Goal: Information Seeking & Learning: Learn about a topic

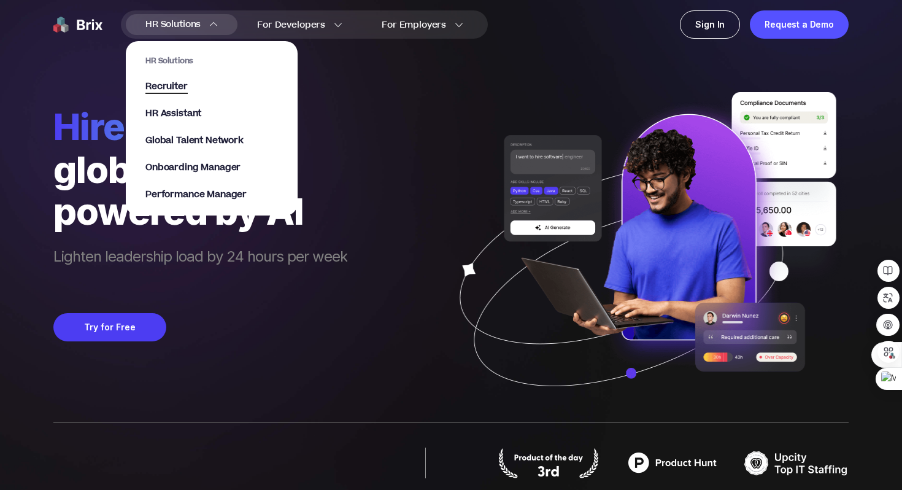
click at [171, 82] on span "Recruiter" at bounding box center [166, 87] width 42 height 14
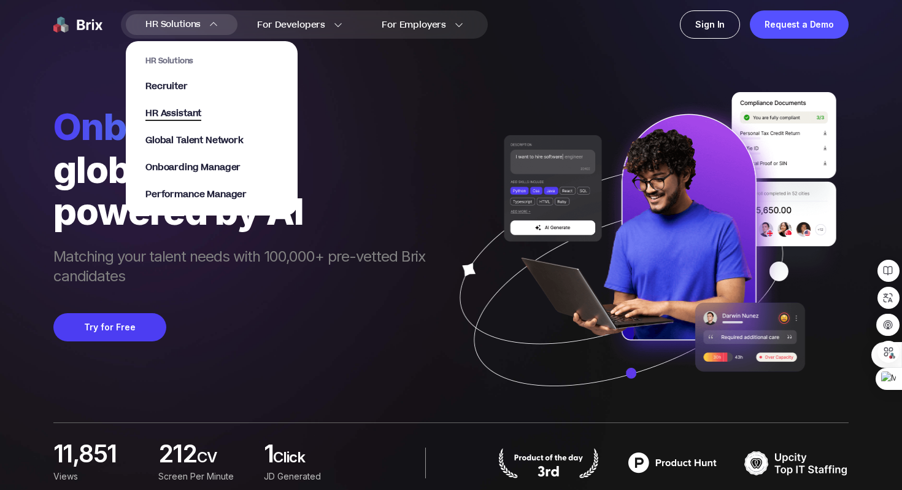
click at [187, 115] on span "HR Assistant" at bounding box center [173, 114] width 56 height 14
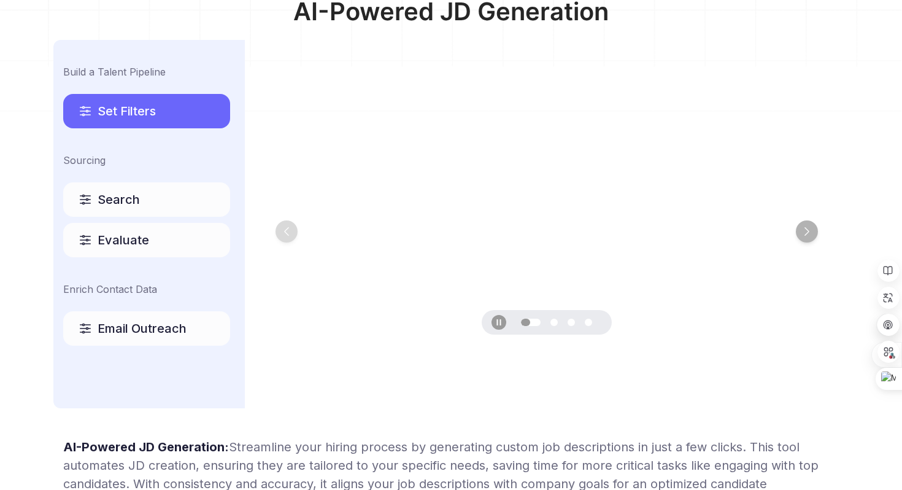
scroll to position [664, 0]
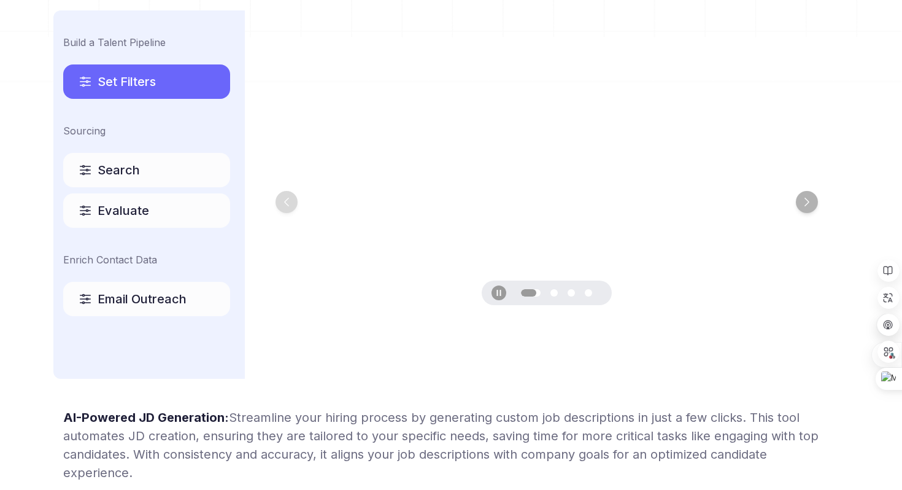
click at [141, 175] on div "Search" at bounding box center [146, 170] width 167 height 34
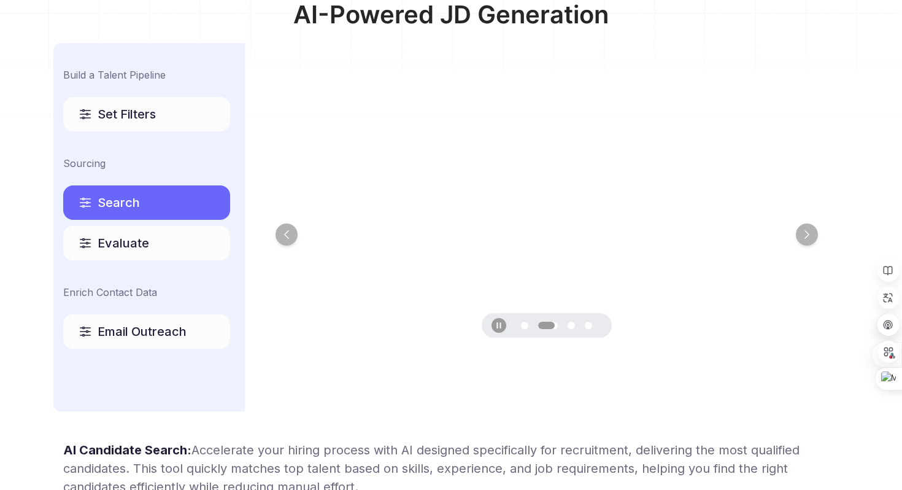
scroll to position [646, 0]
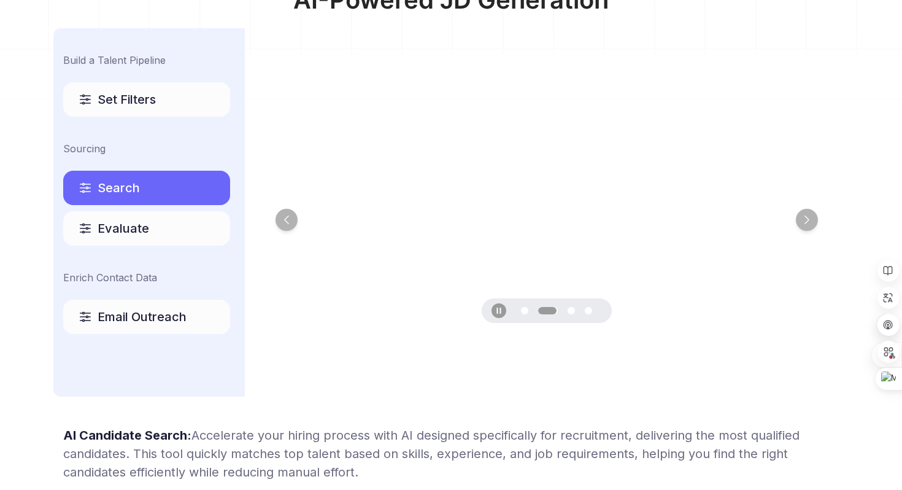
click at [153, 227] on div "Evaluate" at bounding box center [146, 228] width 167 height 34
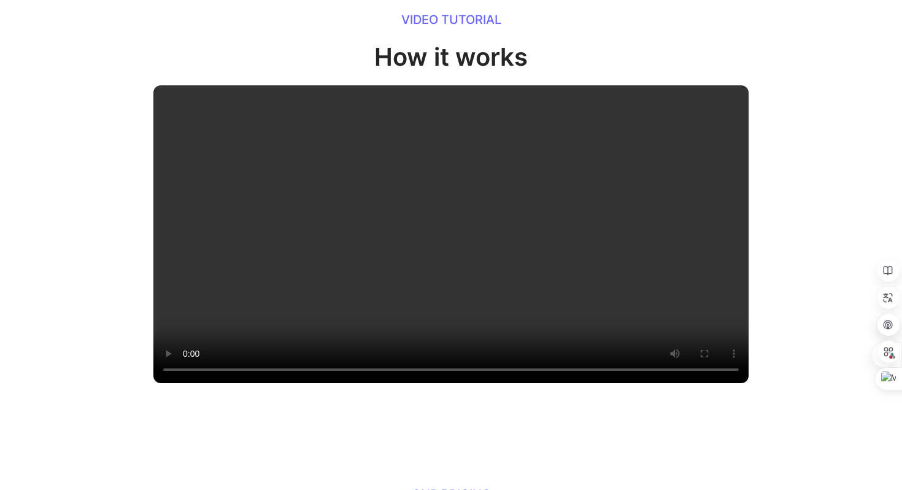
scroll to position [1215, 0]
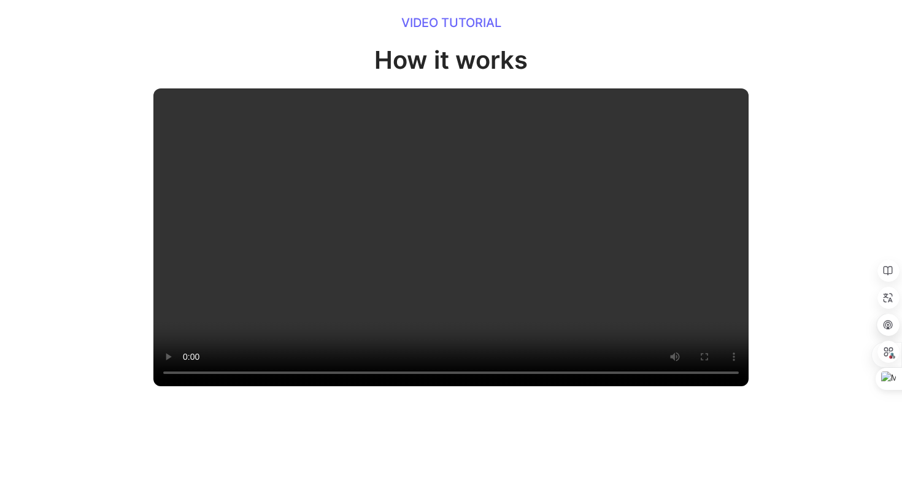
click at [419, 269] on video at bounding box center [450, 237] width 595 height 298
click at [371, 320] on video at bounding box center [450, 237] width 595 height 298
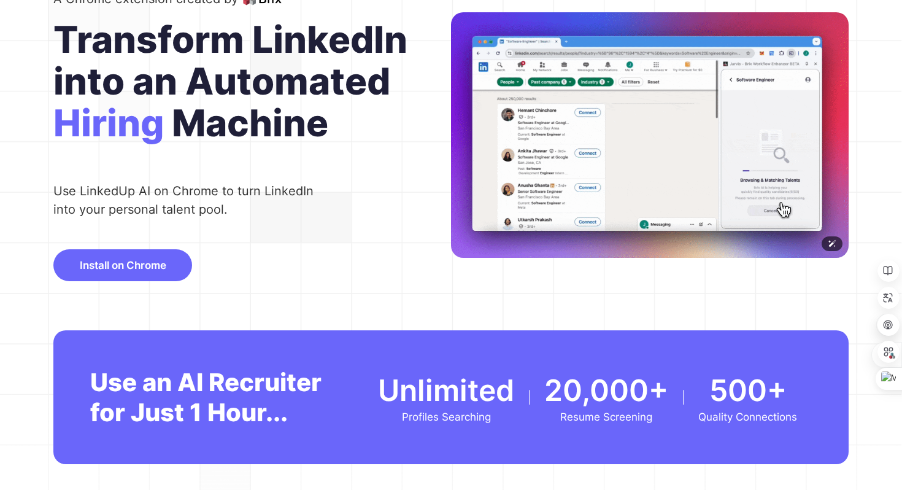
scroll to position [0, 0]
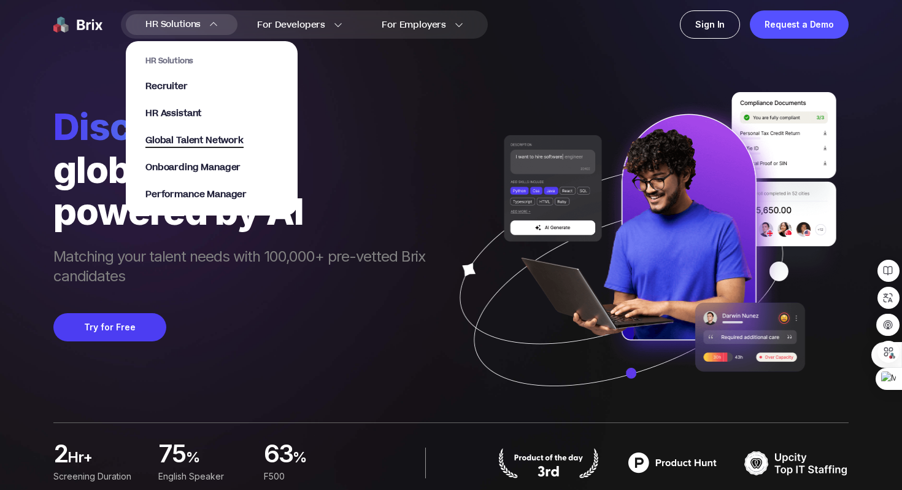
click at [228, 139] on span "Global Talent Network" at bounding box center [194, 141] width 98 height 14
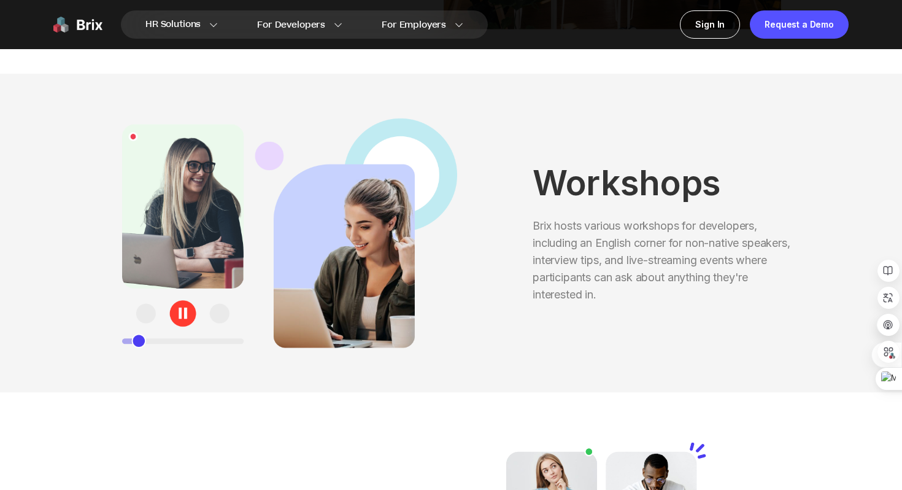
scroll to position [1121, 0]
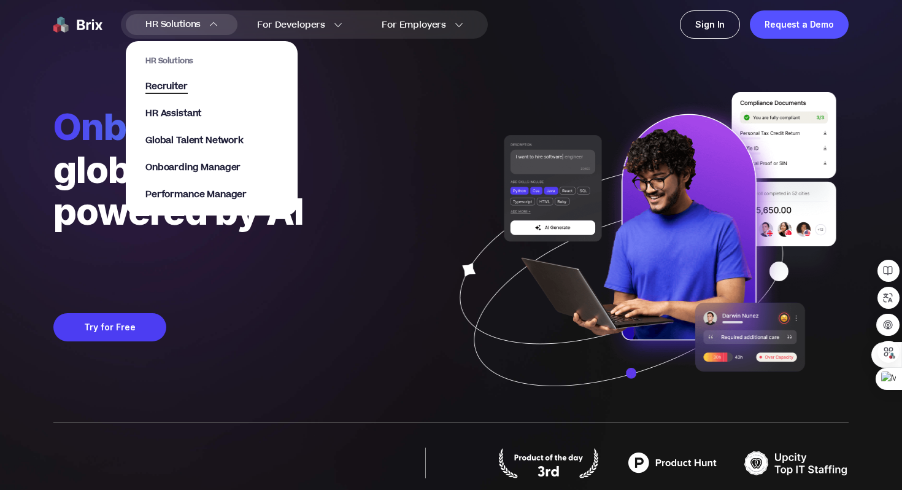
click at [177, 86] on span "Recruiter" at bounding box center [166, 87] width 42 height 14
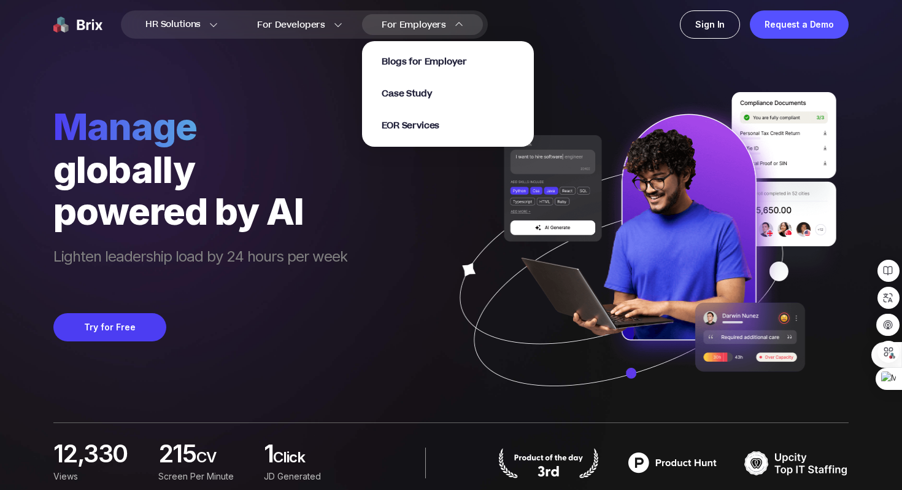
click at [429, 23] on span "For Employers" at bounding box center [414, 24] width 64 height 13
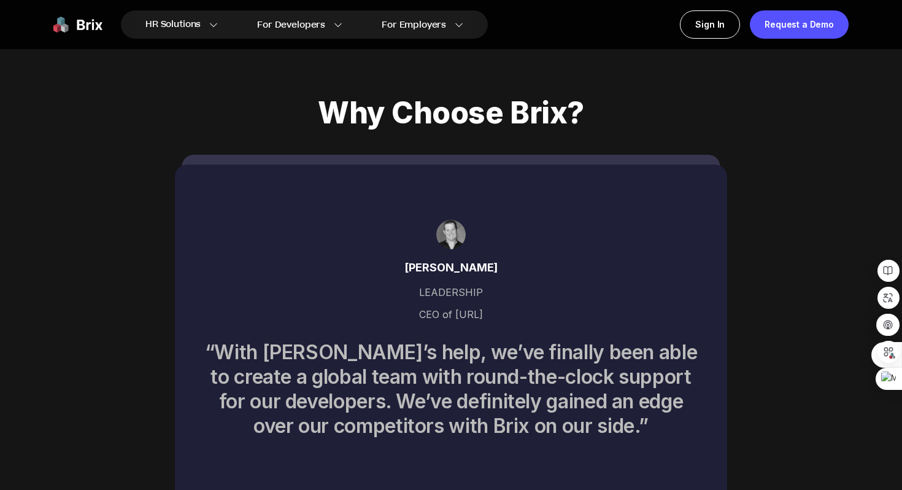
scroll to position [5598, 0]
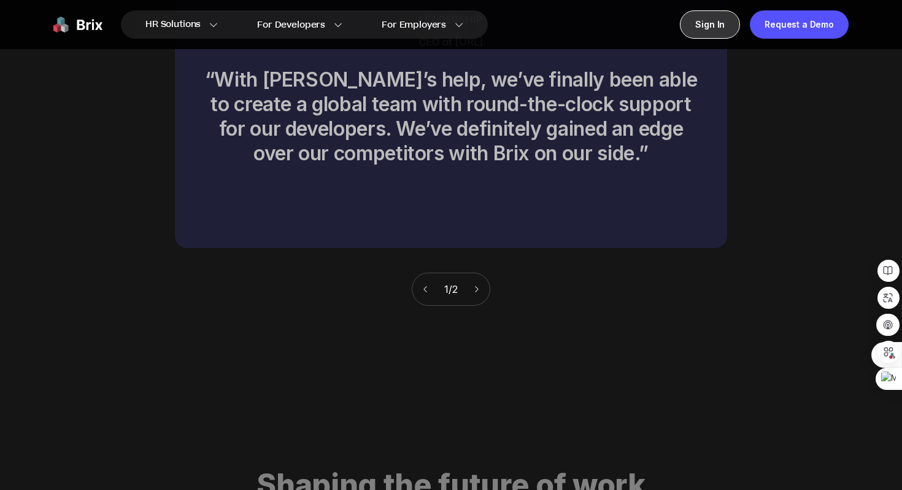
click at [719, 36] on div "Sign In" at bounding box center [710, 24] width 60 height 28
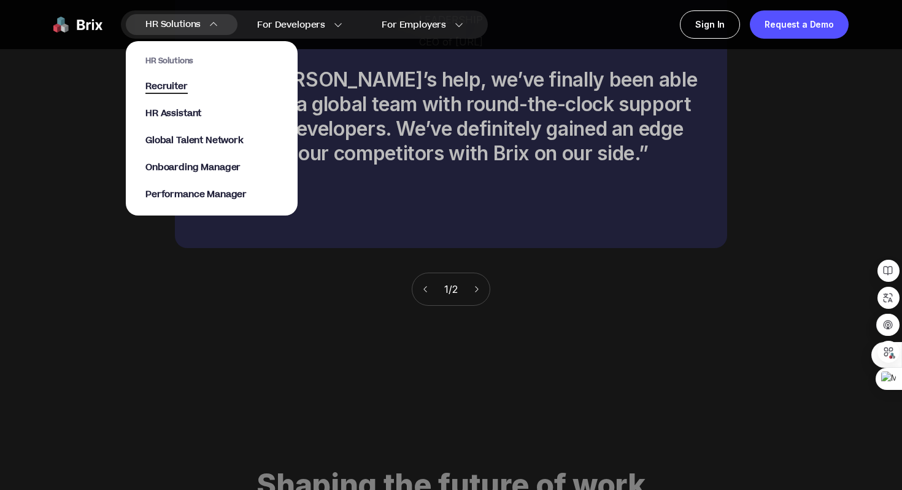
click at [173, 87] on span "Recruiter" at bounding box center [166, 87] width 42 height 14
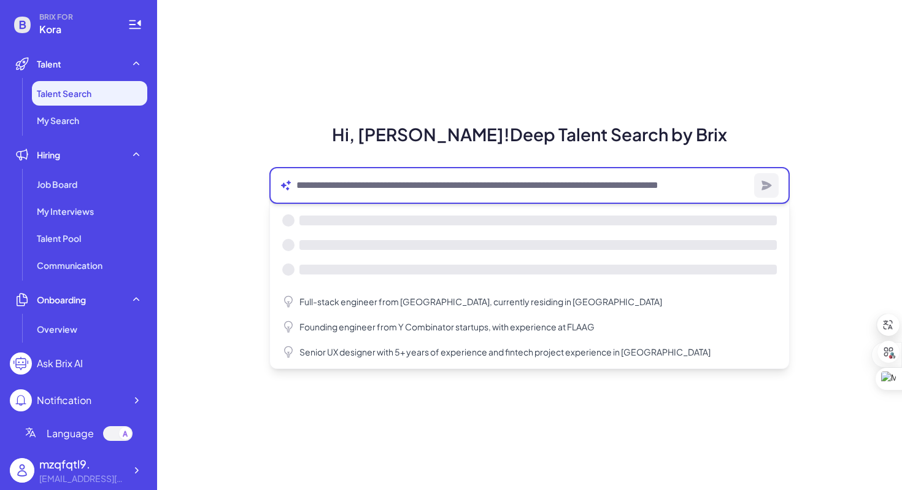
click at [475, 184] on textarea at bounding box center [522, 185] width 453 height 15
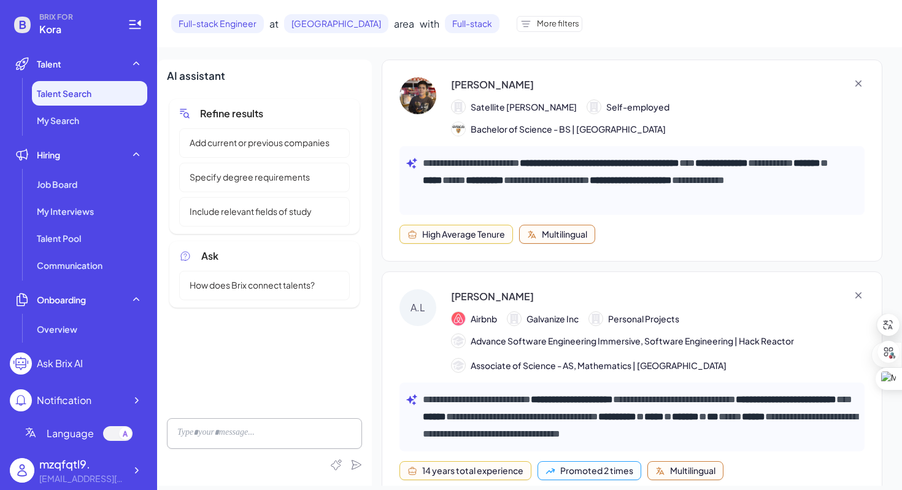
click at [244, 152] on div "Add current or previous companies" at bounding box center [264, 142] width 171 height 29
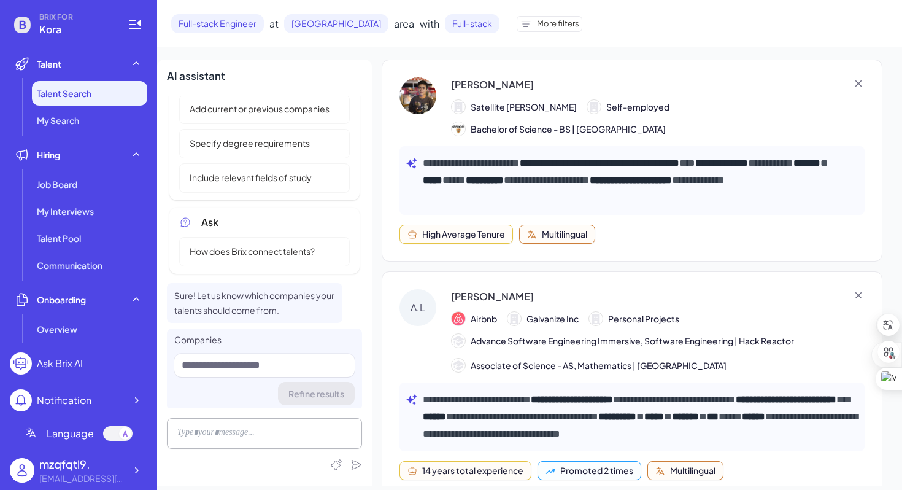
scroll to position [36, 0]
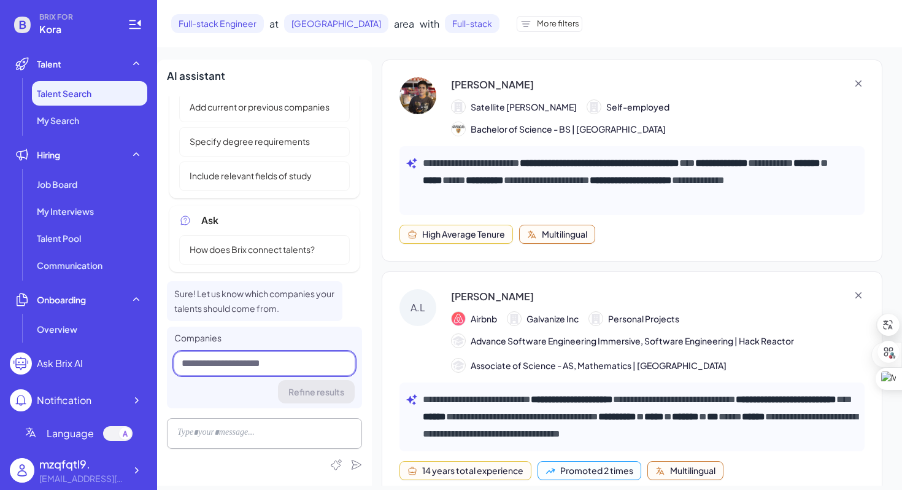
click at [221, 361] on input at bounding box center [264, 363] width 180 height 23
type input "******"
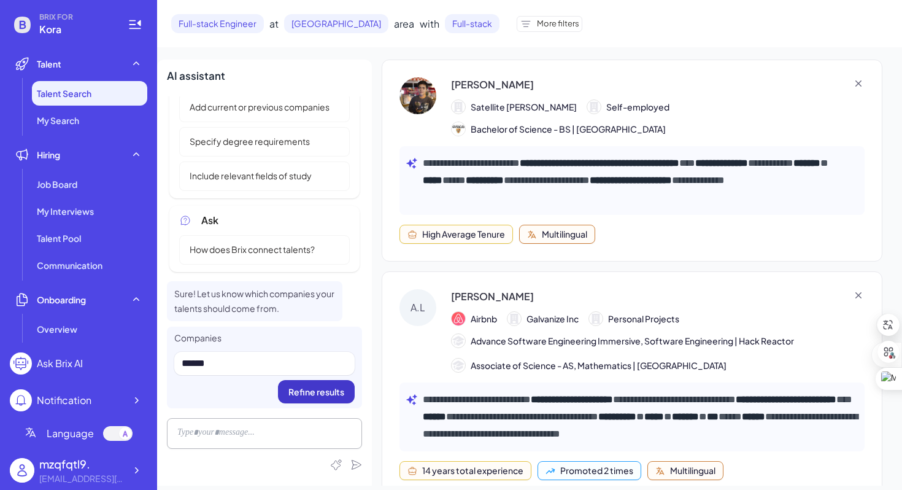
click at [333, 385] on button "Refine results" at bounding box center [316, 391] width 77 height 23
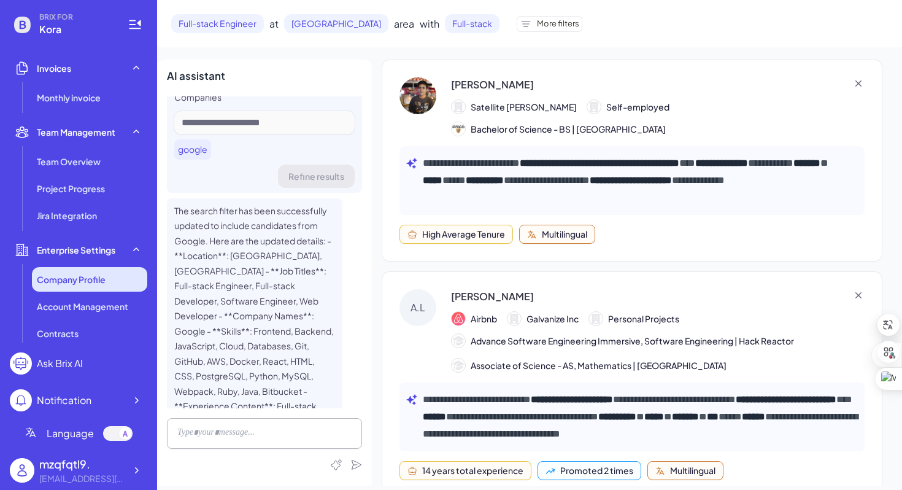
scroll to position [355, 0]
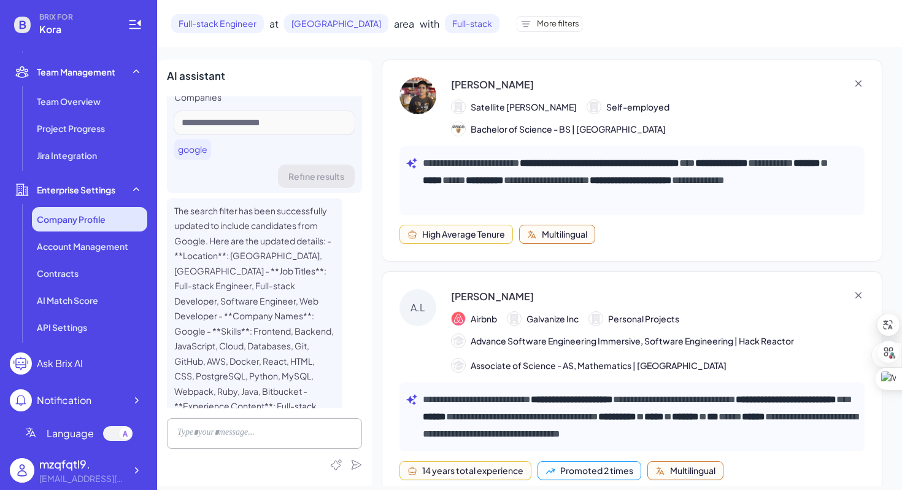
click at [88, 269] on div "Contracts" at bounding box center [89, 273] width 115 height 25
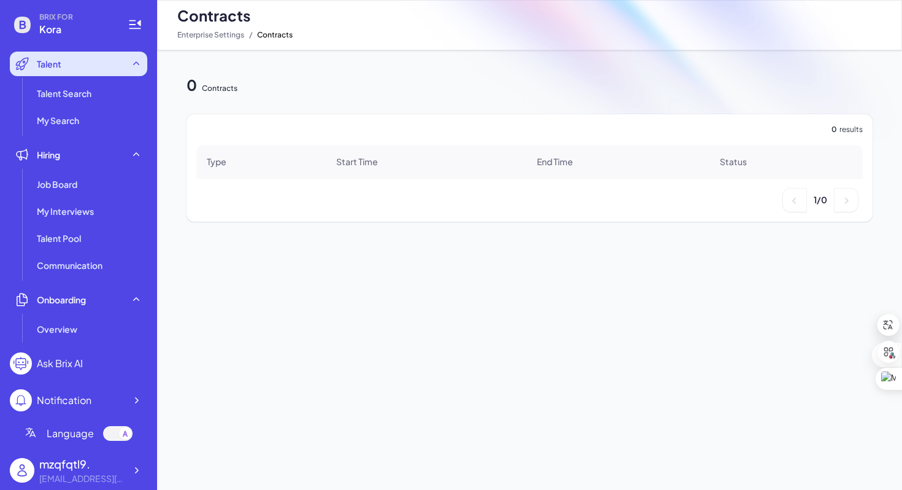
click at [82, 69] on div "Talent" at bounding box center [78, 64] width 137 height 25
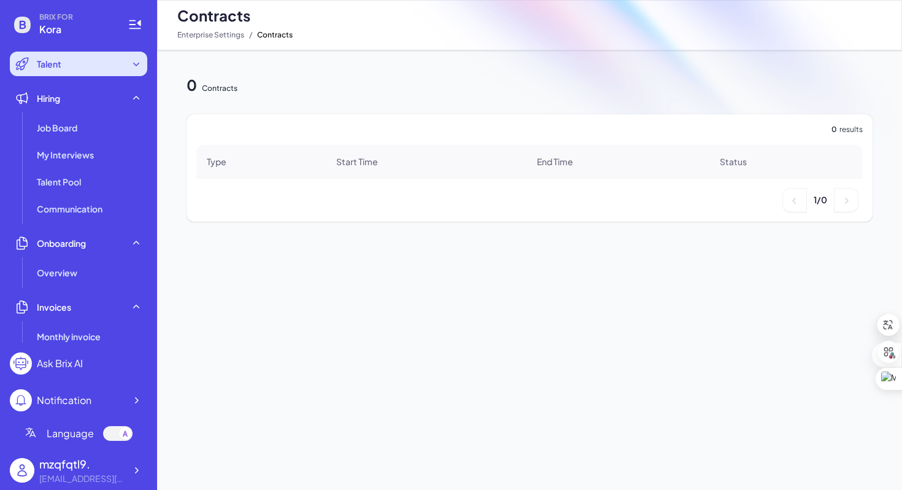
click at [87, 63] on div "Talent" at bounding box center [78, 64] width 137 height 25
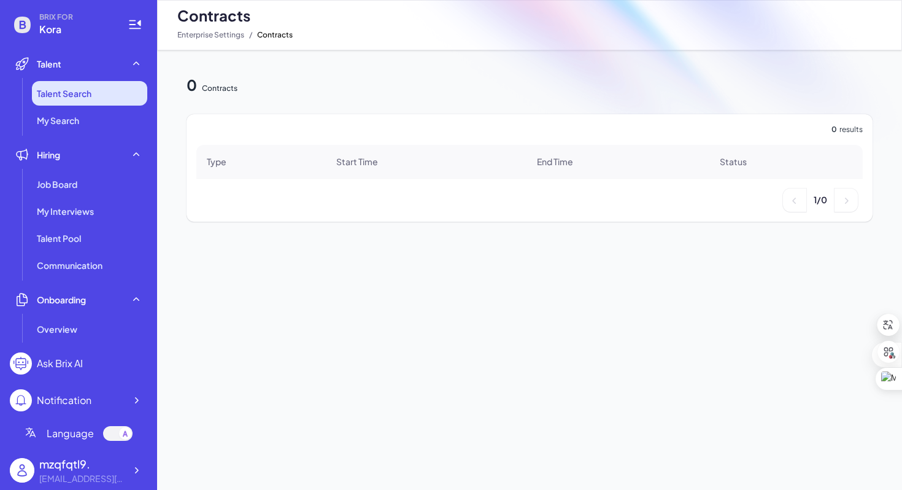
click at [90, 85] on li "Talent Search" at bounding box center [89, 93] width 115 height 25
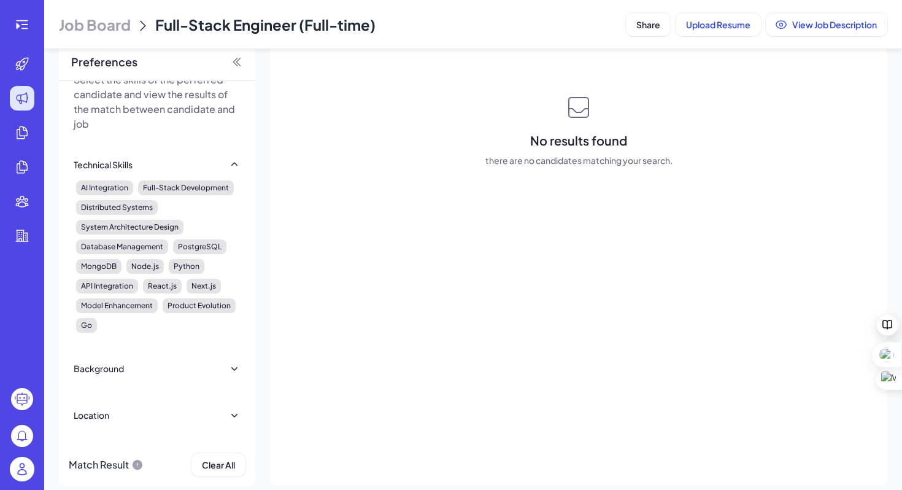
scroll to position [90, 0]
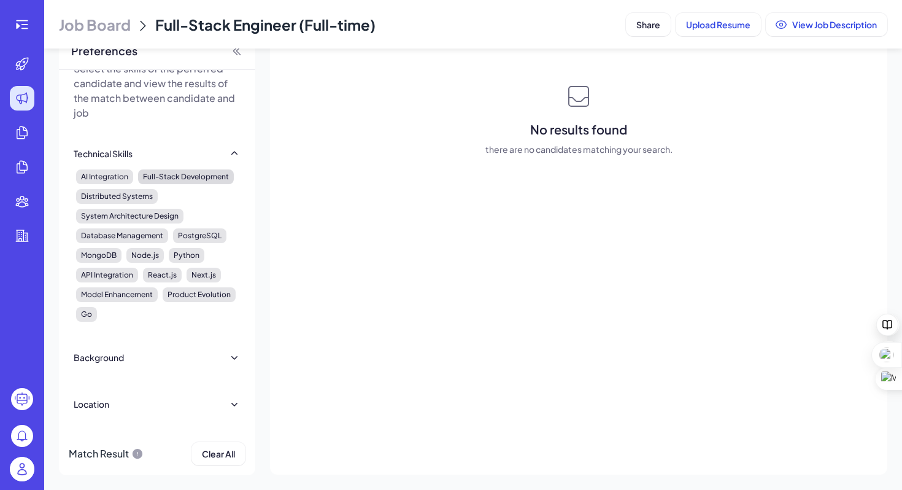
click at [152, 180] on div "Full-Stack Development" at bounding box center [186, 176] width 96 height 15
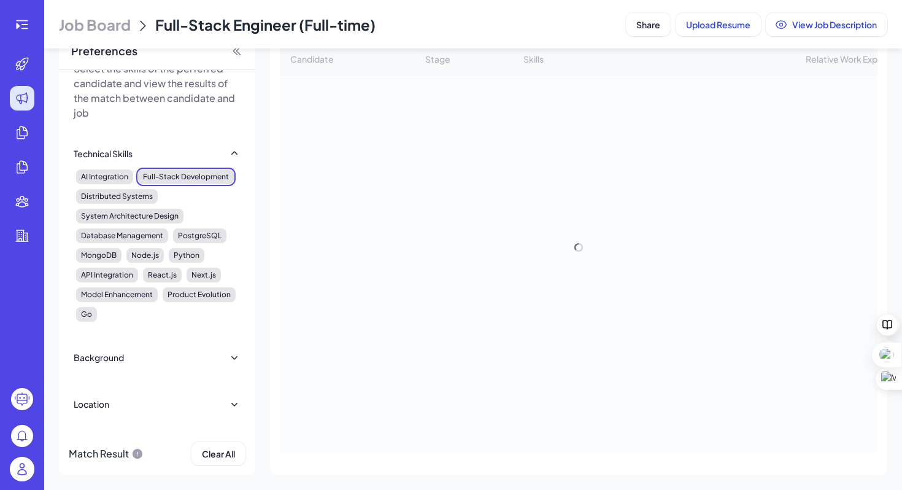
click at [123, 204] on div "AI Integration Full-Stack Development Distributed Systems System Architecture D…" at bounding box center [157, 245] width 162 height 152
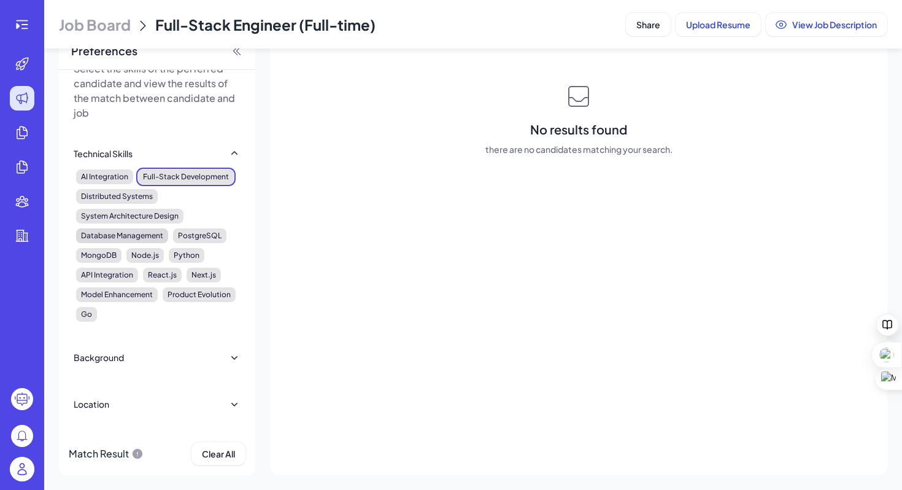
click at [123, 231] on div "Database Management" at bounding box center [122, 235] width 92 height 15
click at [142, 254] on div "Node.js" at bounding box center [144, 255] width 37 height 15
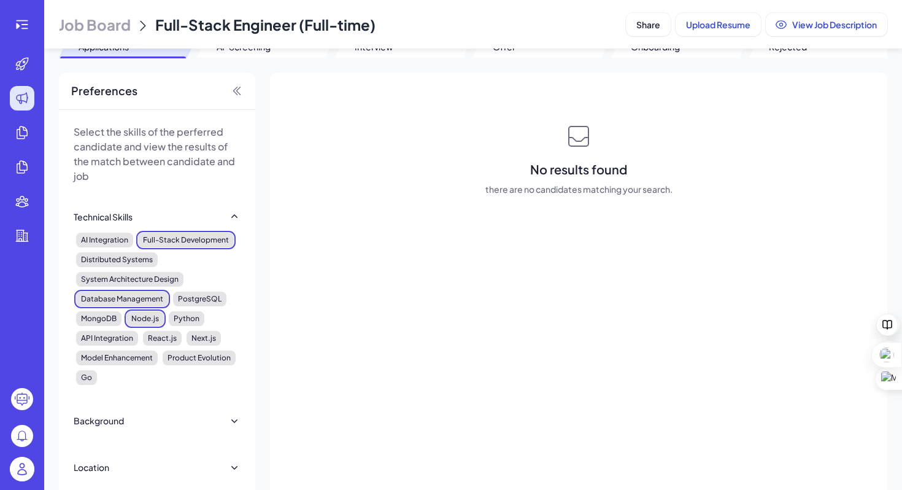
scroll to position [0, 0]
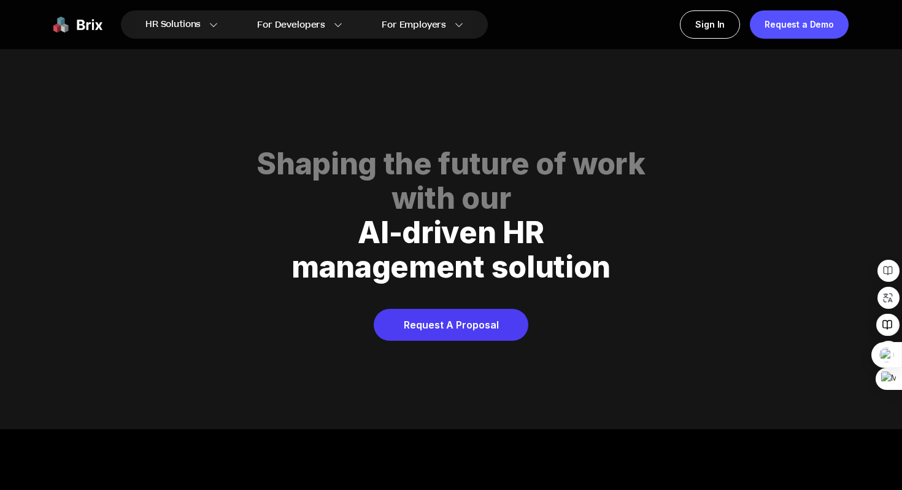
scroll to position [6271, 0]
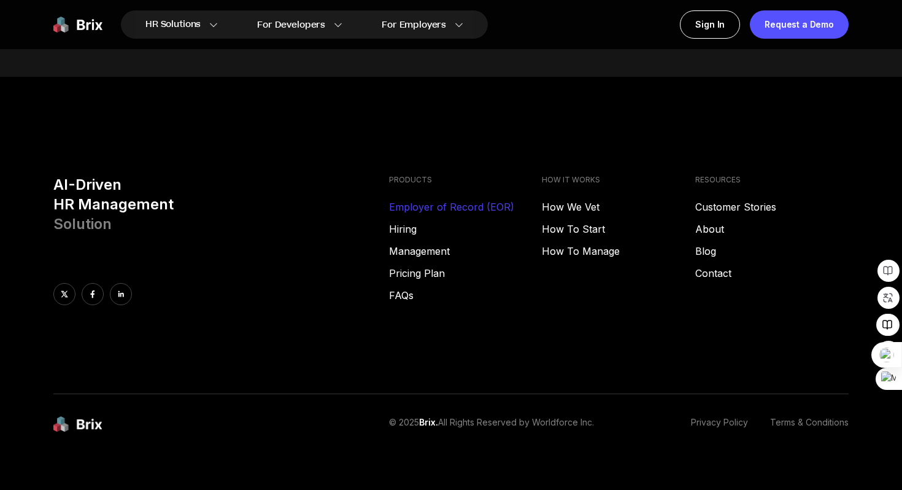
click at [479, 199] on link "Employer of Record (EOR)" at bounding box center [465, 206] width 153 height 15
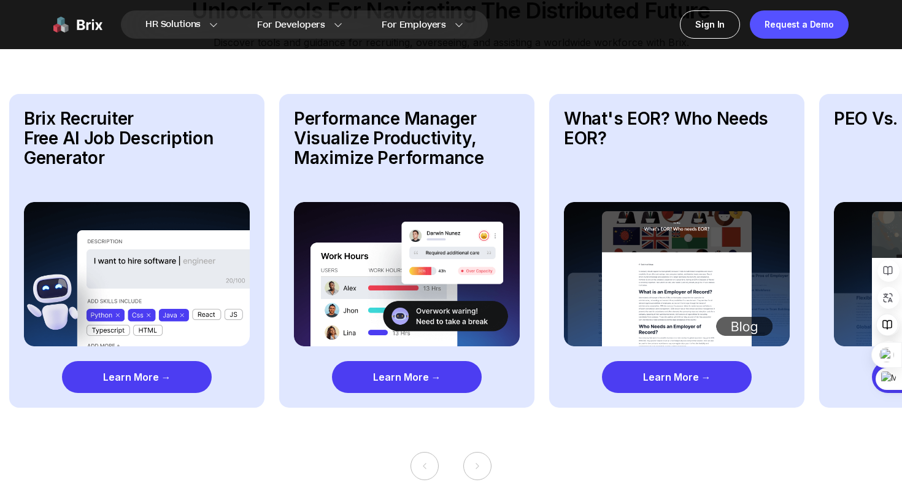
scroll to position [1942, 0]
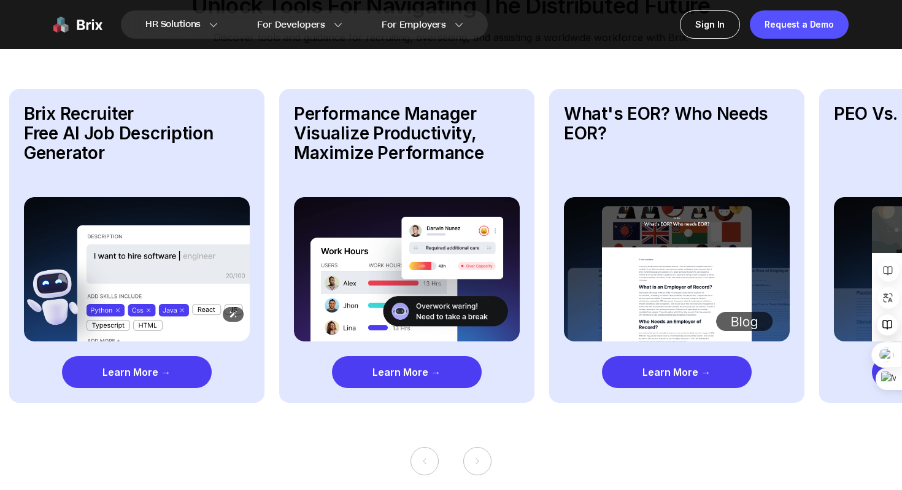
click at [161, 220] on img at bounding box center [137, 269] width 226 height 144
click at [159, 362] on div "Learn More →" at bounding box center [137, 372] width 150 height 32
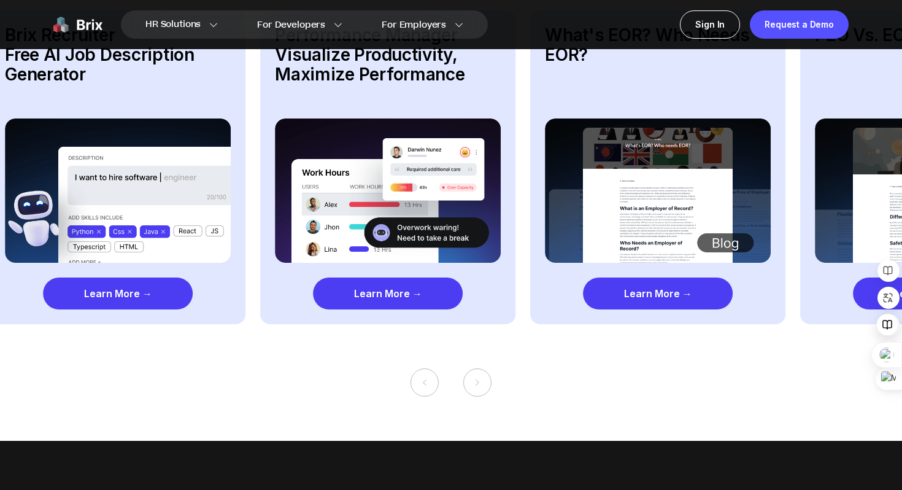
scroll to position [2020, 0]
